Goal: Information Seeking & Learning: Learn about a topic

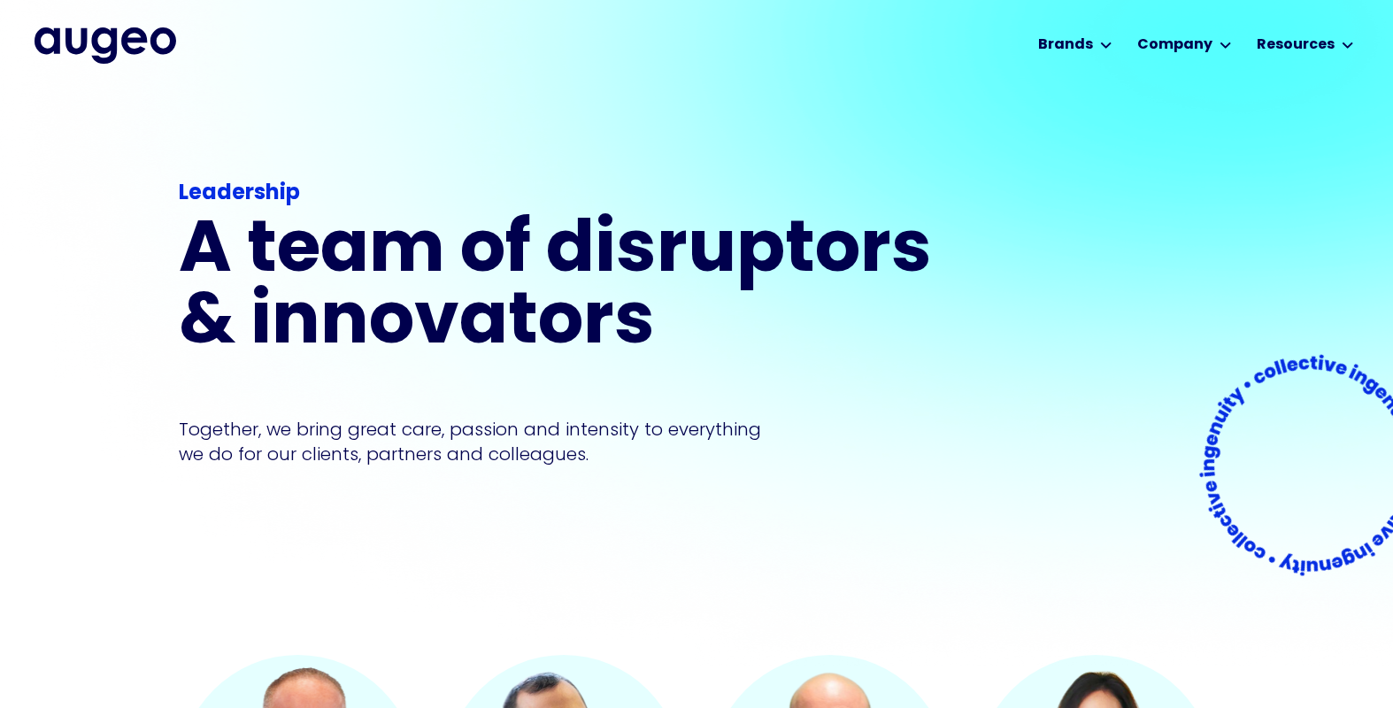
click at [948, 505] on div "Leadership A team of disruptors & innovators Together, we bring great care, pas…" at bounding box center [697, 372] width 1036 height 566
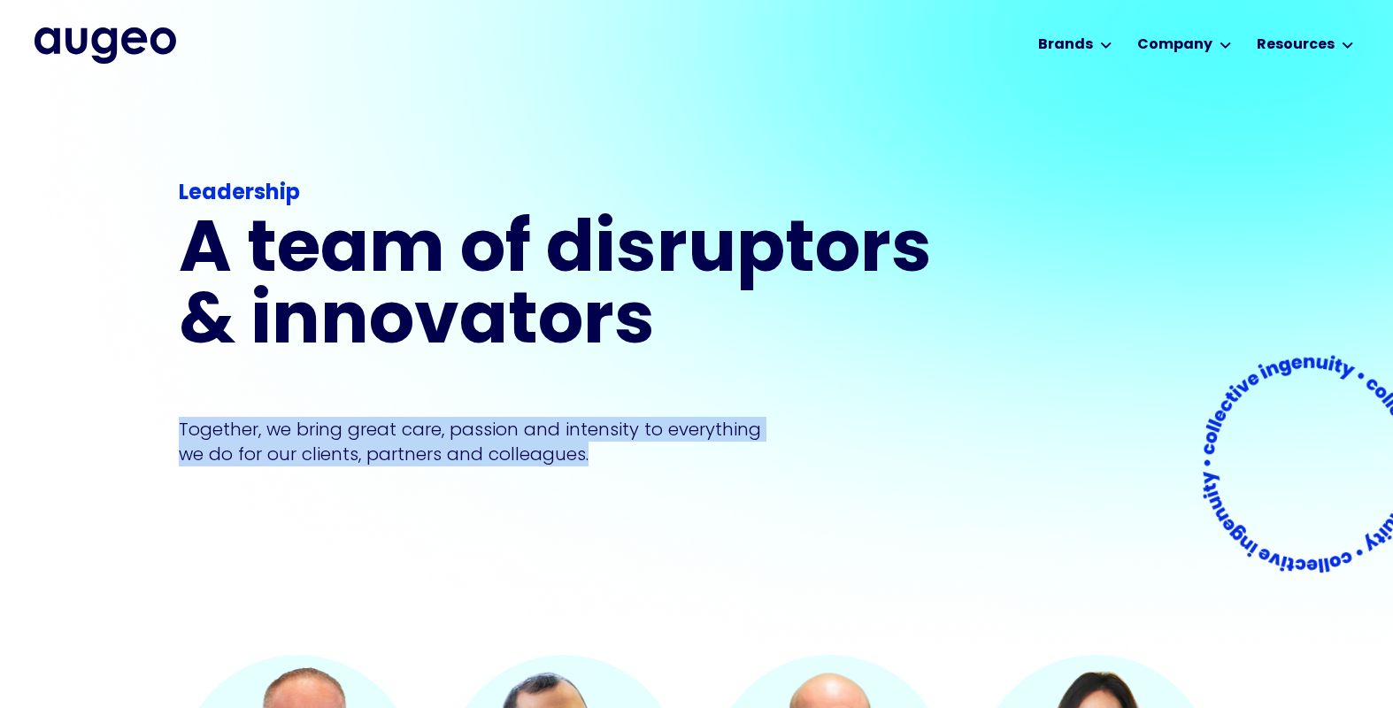
drag, startPoint x: 179, startPoint y: 429, endPoint x: 704, endPoint y: 478, distance: 527.1
click at [735, 466] on p "Together, we bring great care, passion and intensity to everything we do for ou…" at bounding box center [483, 442] width 609 height 50
click at [677, 483] on div "Leadership A team of disruptors & innovators Together, we bring great care, pas…" at bounding box center [561, 371] width 765 height 501
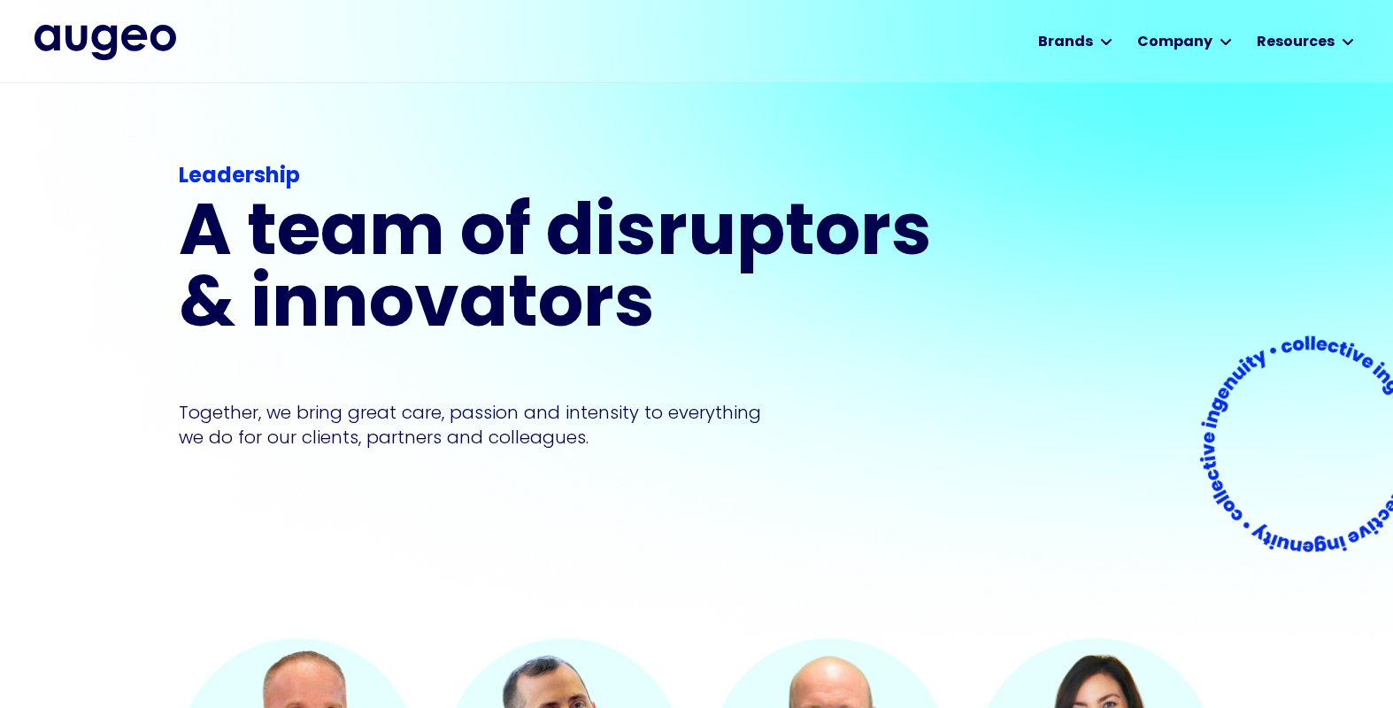
scroll to position [12, 0]
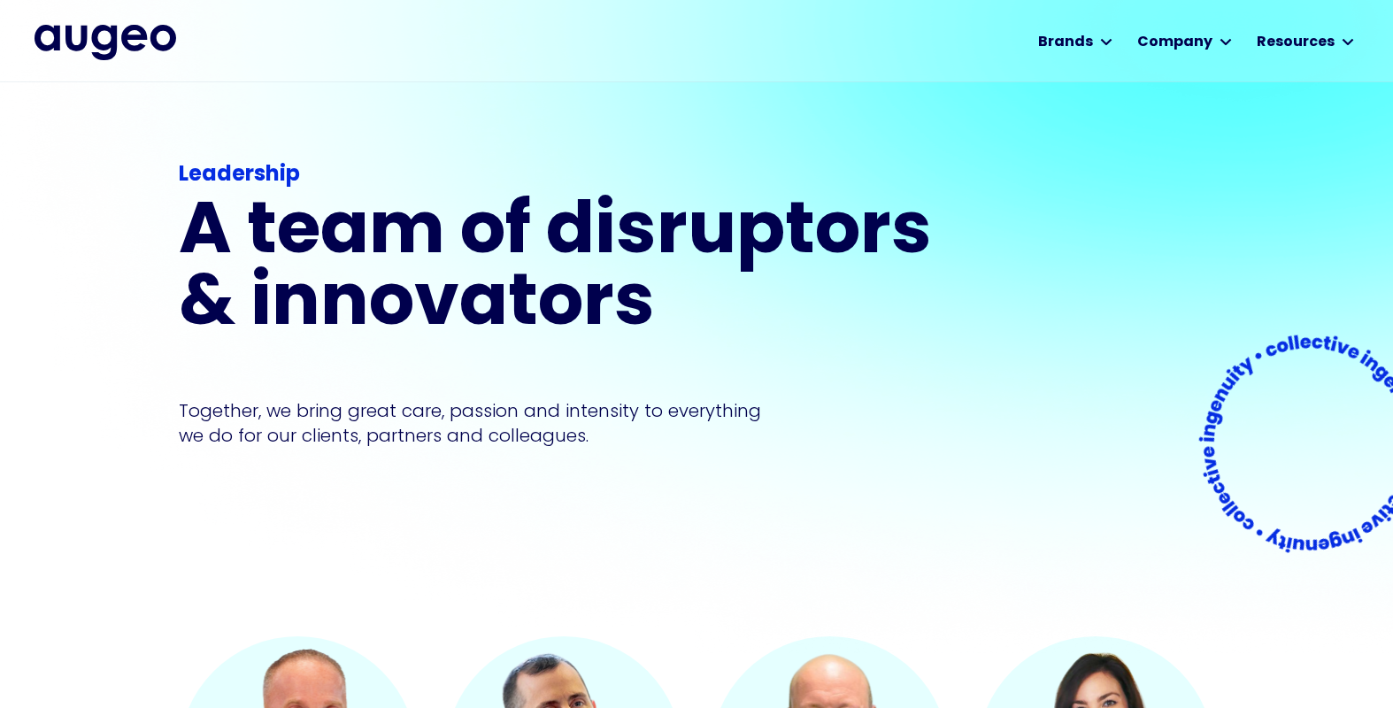
click at [680, 442] on p "Together, we bring great care, passion and intensity to everything we do for ou…" at bounding box center [483, 423] width 609 height 50
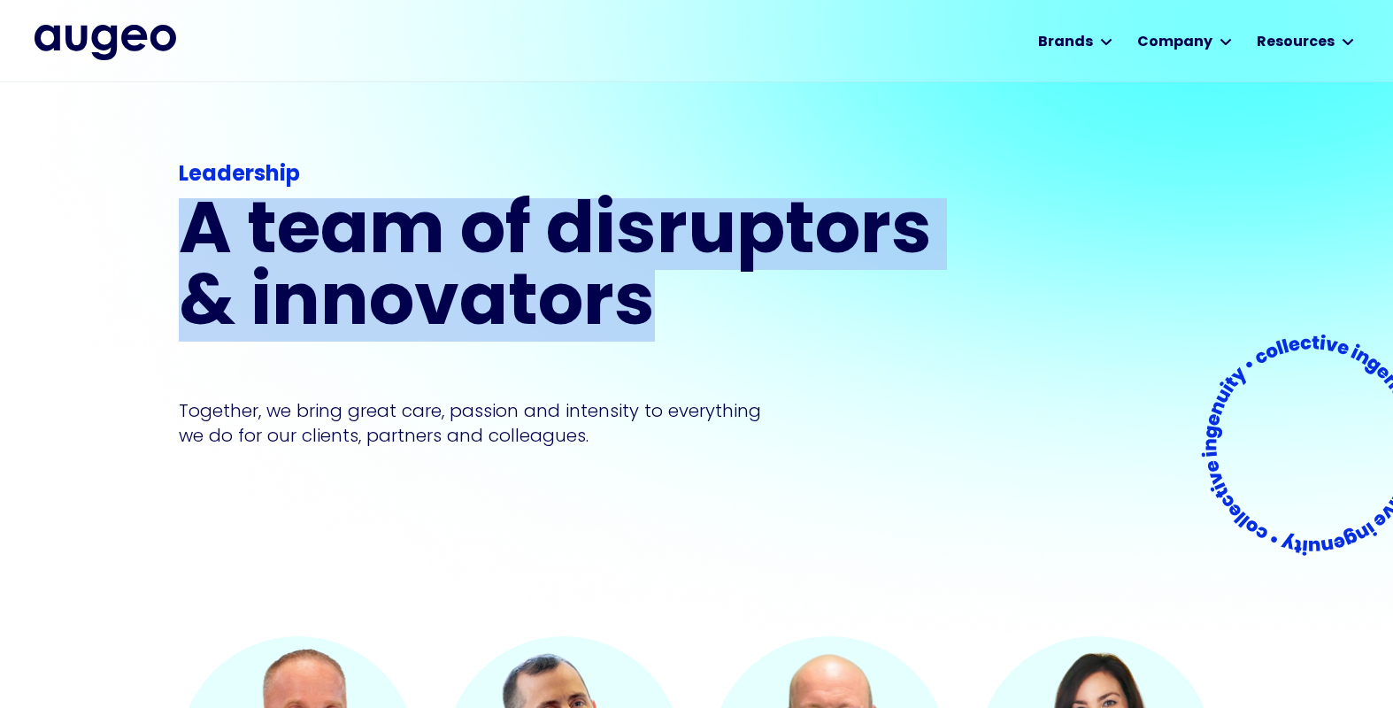
drag, startPoint x: 651, startPoint y: 304, endPoint x: 122, endPoint y: 250, distance: 531.2
click at [122, 250] on div "Leadership A team of disruptors & innovators Together, we bring great care, pas…" at bounding box center [696, 353] width 1393 height 566
click at [648, 288] on h1 "A team of disruptors & innovators" at bounding box center [561, 269] width 765 height 143
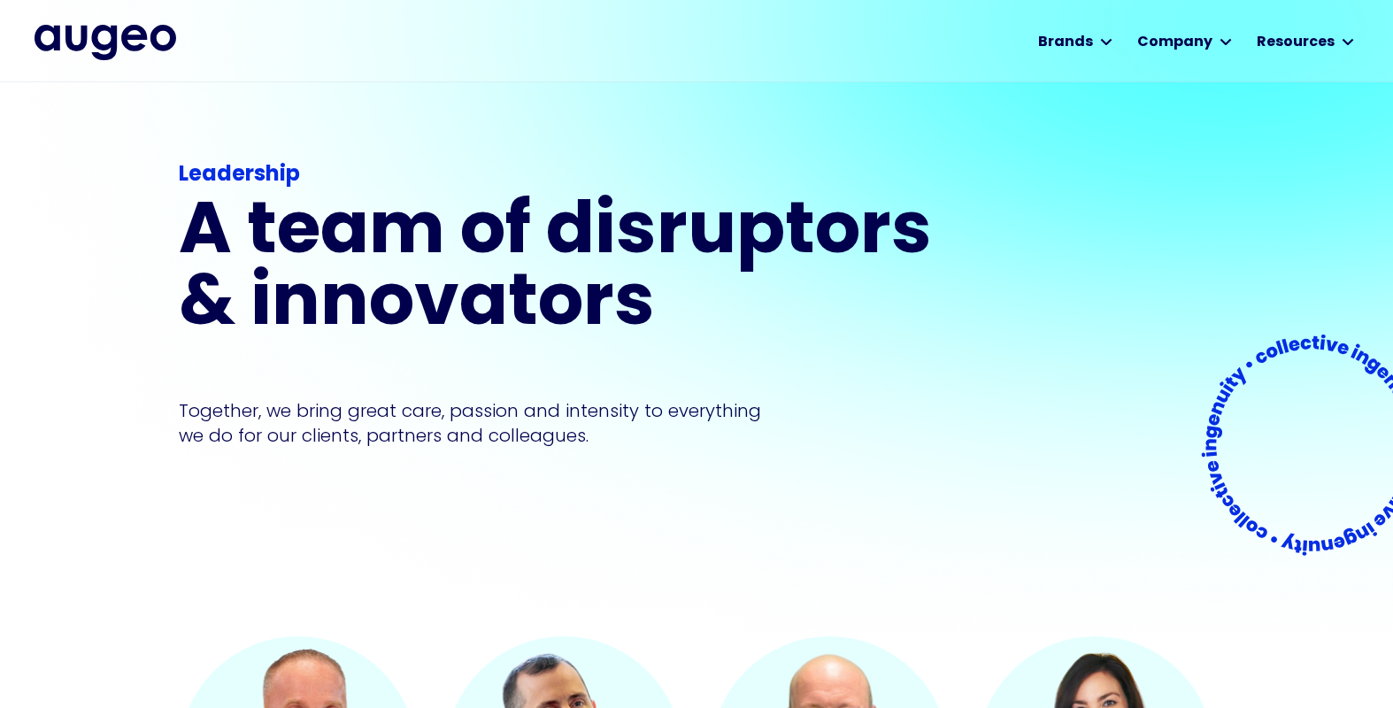
drag, startPoint x: 725, startPoint y: 331, endPoint x: 734, endPoint y: 329, distance: 9.0
click at [734, 329] on h1 "A team of disruptors & innovators" at bounding box center [561, 269] width 765 height 143
